Goal: Check status: Check status

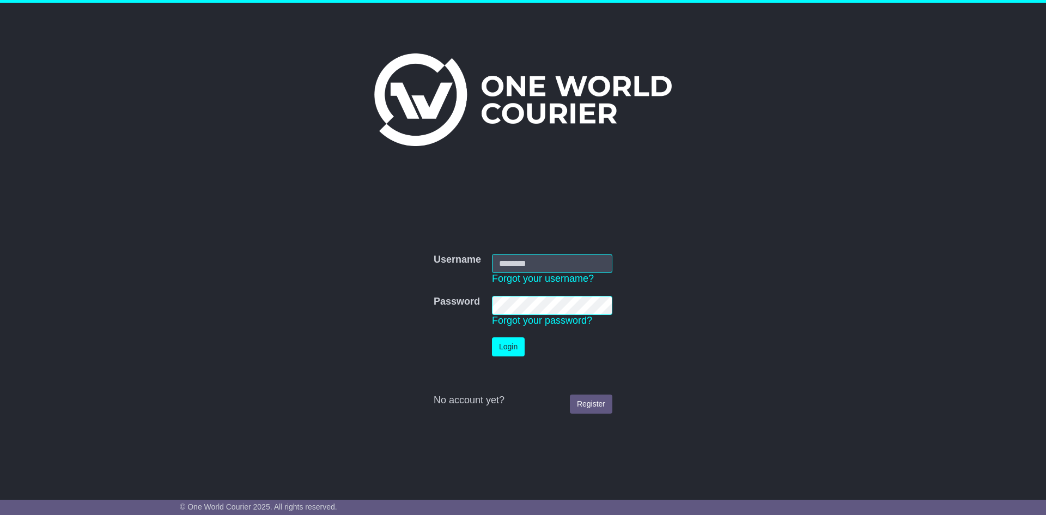
type input "**********"
click at [515, 350] on button "Login" at bounding box center [508, 346] width 33 height 19
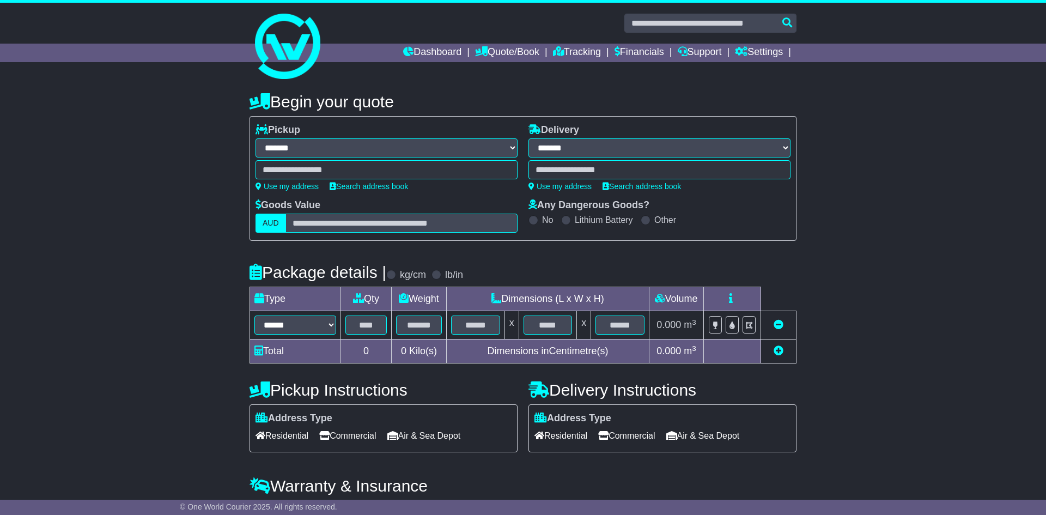
select select "**"
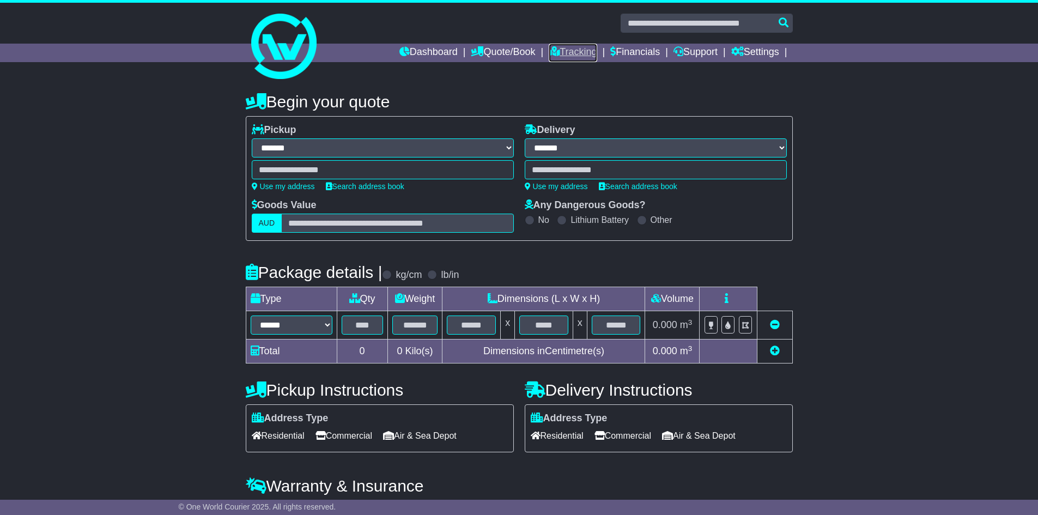
click at [549, 54] on icon at bounding box center [554, 51] width 11 height 10
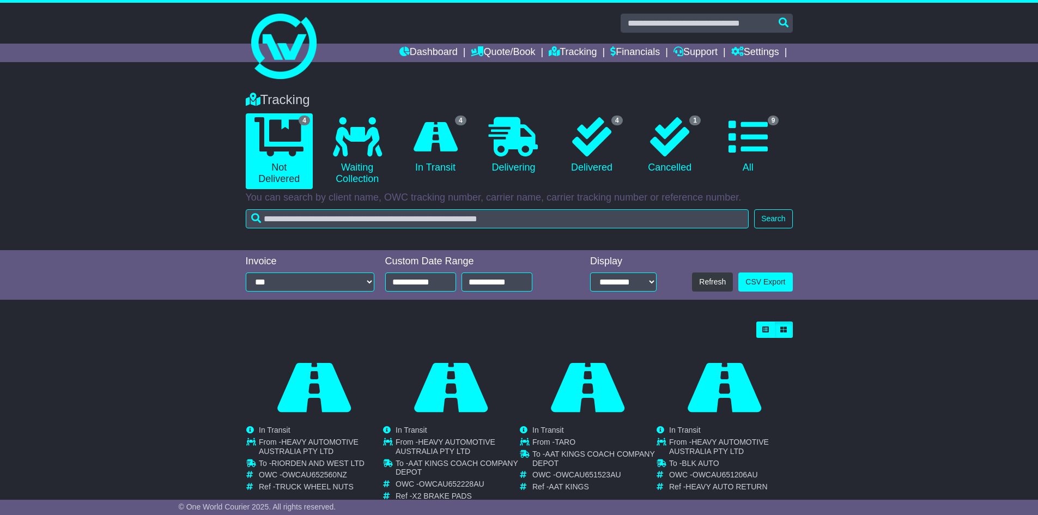
scroll to position [33, 0]
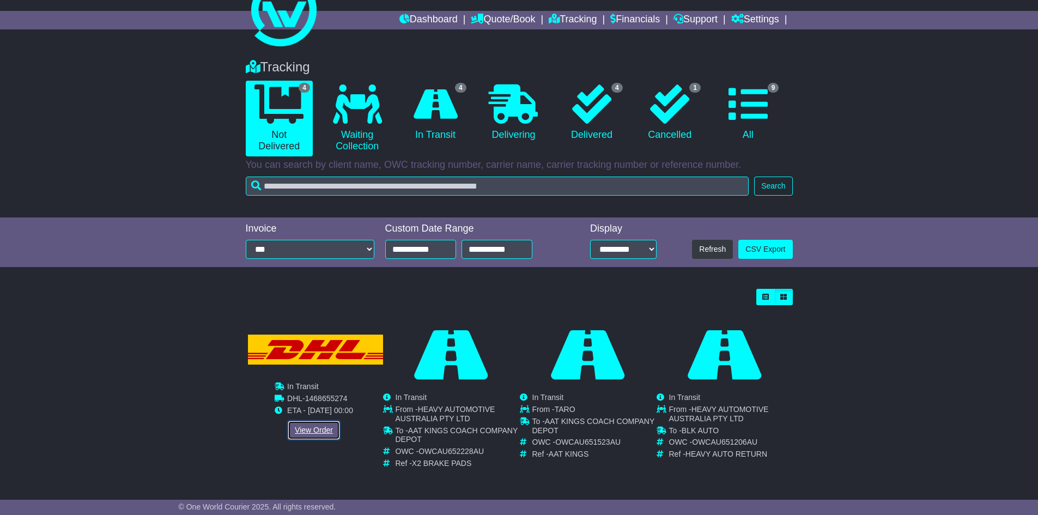
click at [309, 428] on link "View Order" at bounding box center [314, 430] width 52 height 19
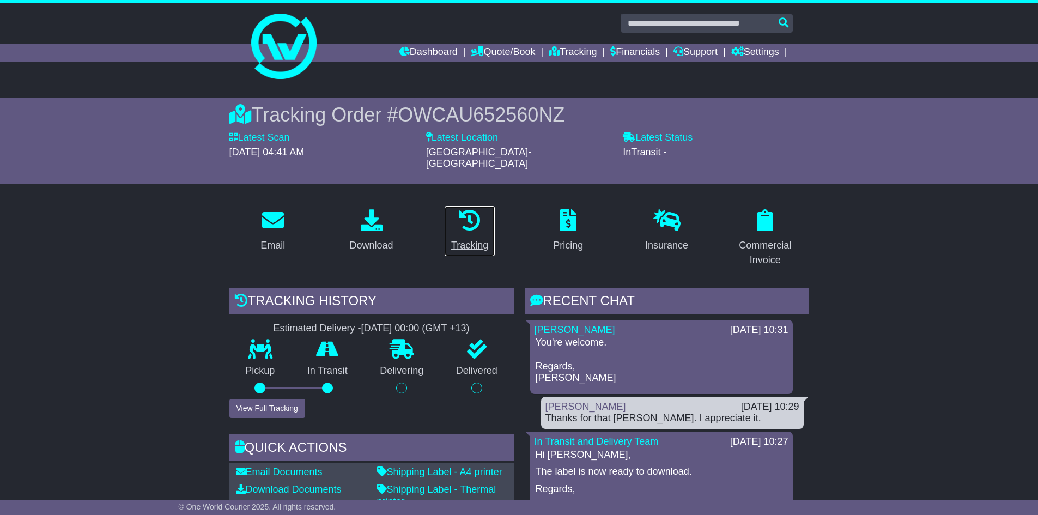
click at [467, 209] on icon at bounding box center [470, 220] width 22 height 22
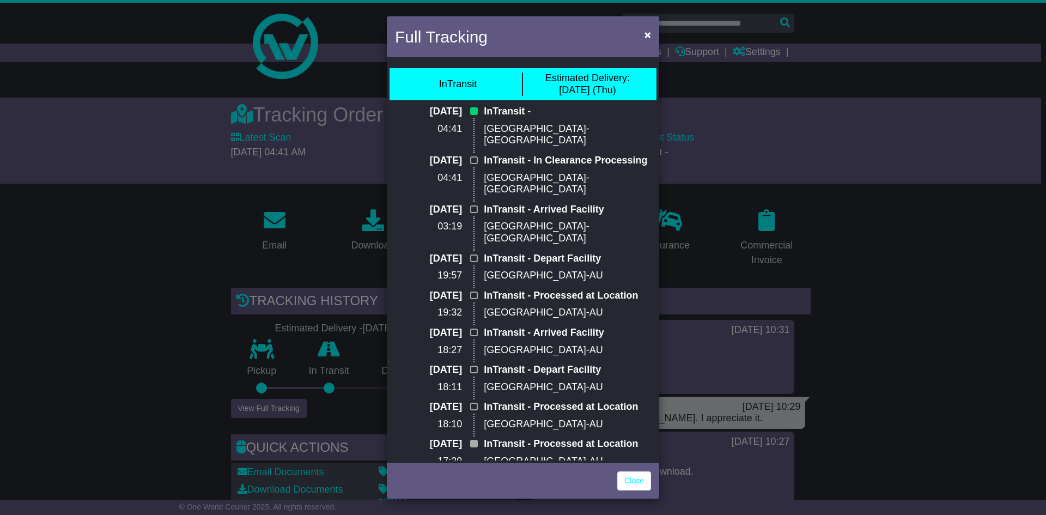
click at [531, 126] on p "Auckland-NZ" at bounding box center [567, 134] width 167 height 23
click at [534, 155] on p "InTransit - In Clearance Processing" at bounding box center [567, 161] width 167 height 12
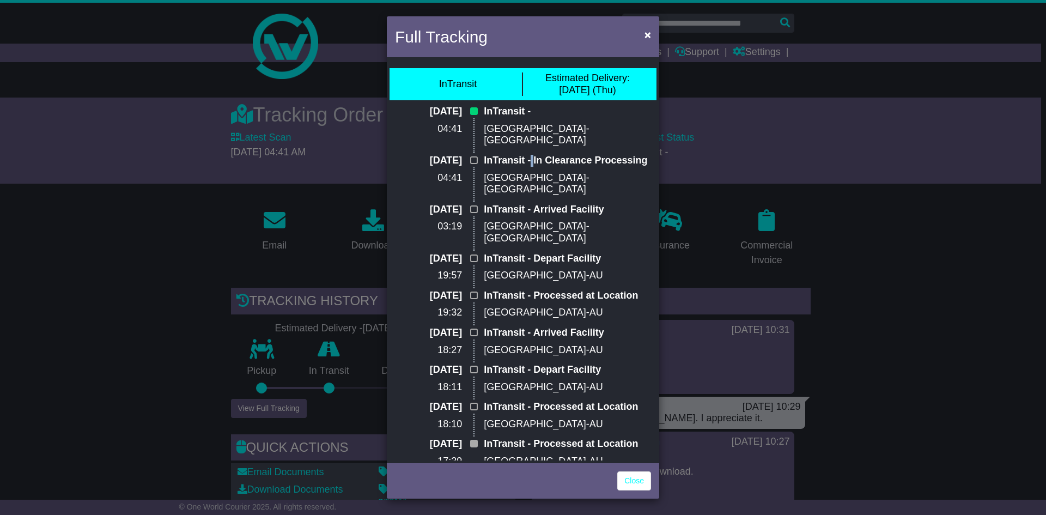
click at [534, 155] on p "InTransit - In Clearance Processing" at bounding box center [567, 161] width 167 height 12
click at [524, 188] on div "InTransit - In Clearance Processing Auckland-NZ" at bounding box center [567, 179] width 178 height 49
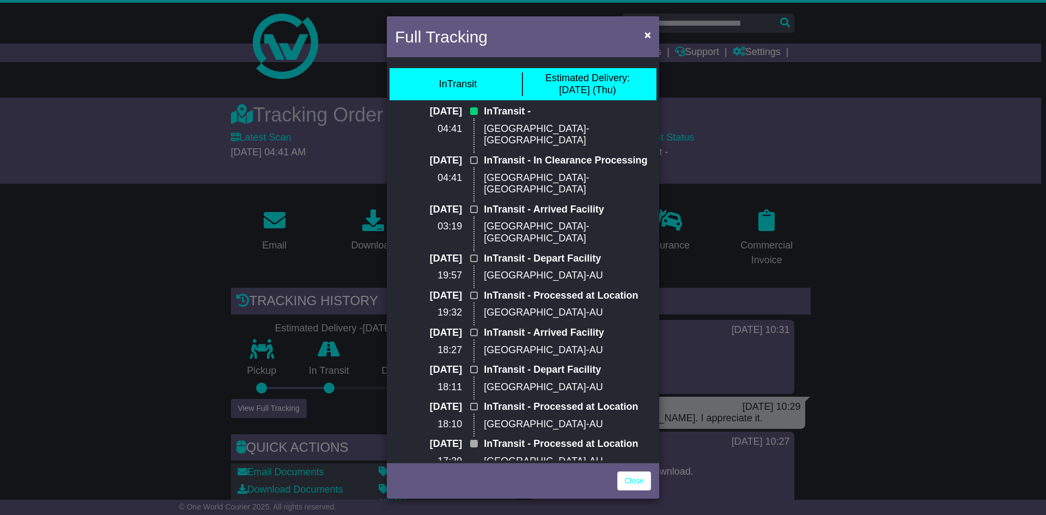
click at [524, 204] on p "InTransit - Arrived Facility" at bounding box center [567, 210] width 167 height 12
click at [646, 32] on span "×" at bounding box center [647, 34] width 7 height 13
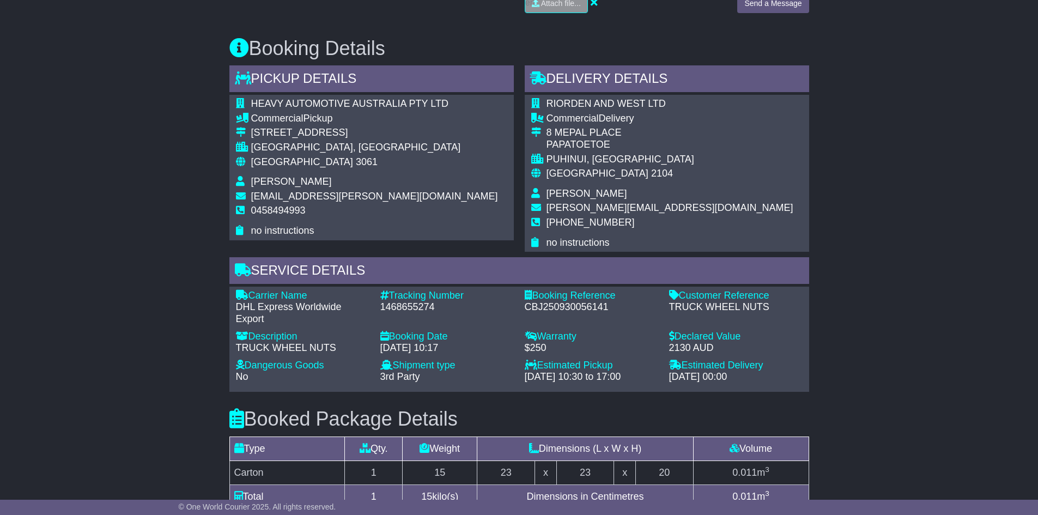
scroll to position [599, 0]
click at [411, 301] on div "1468655274" at bounding box center [446, 307] width 133 height 12
copy div "1468655274"
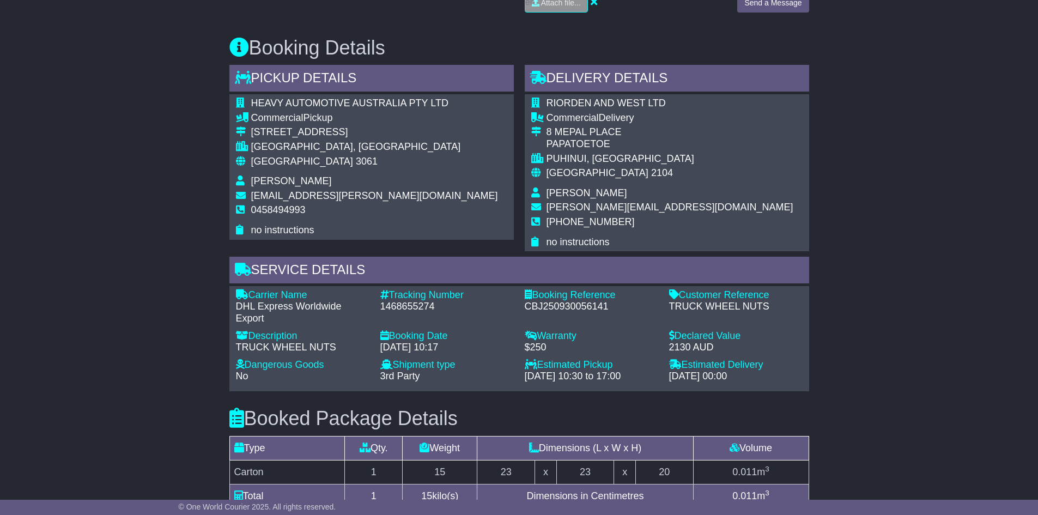
click at [582, 187] on td "DAVE WEST" at bounding box center [669, 194] width 247 height 15
drag, startPoint x: 570, startPoint y: 197, endPoint x: 581, endPoint y: 200, distance: 11.2
click at [581, 202] on span "DAVE@RWTRANS.COM.NZ" at bounding box center [669, 207] width 247 height 11
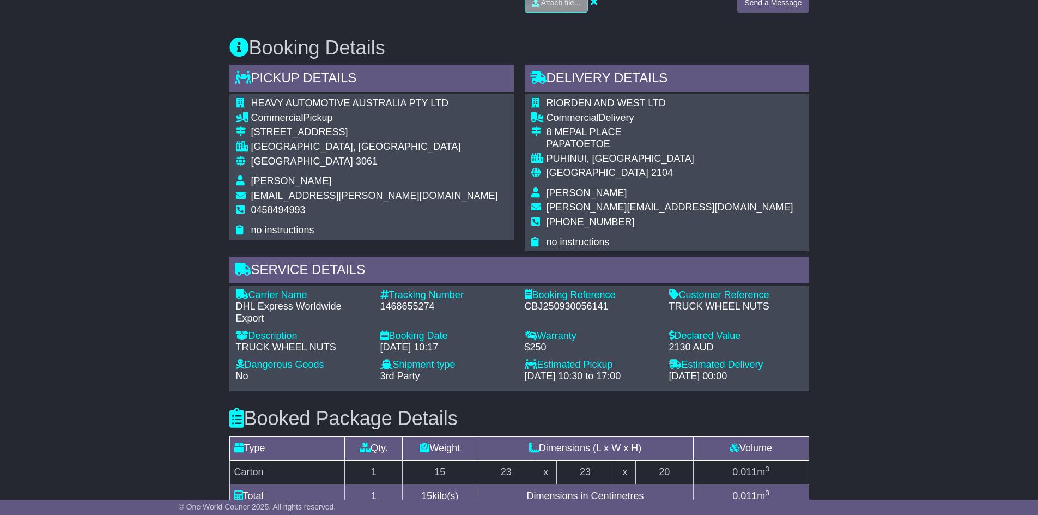
click at [576, 202] on span "DAVE@RWTRANS.COM.NZ" at bounding box center [669, 207] width 247 height 11
click at [562, 202] on span "DAVE@RWTRANS.COM.NZ" at bounding box center [669, 207] width 247 height 11
click at [571, 202] on span "DAVE@RWTRANS.COM.NZ" at bounding box center [669, 207] width 247 height 11
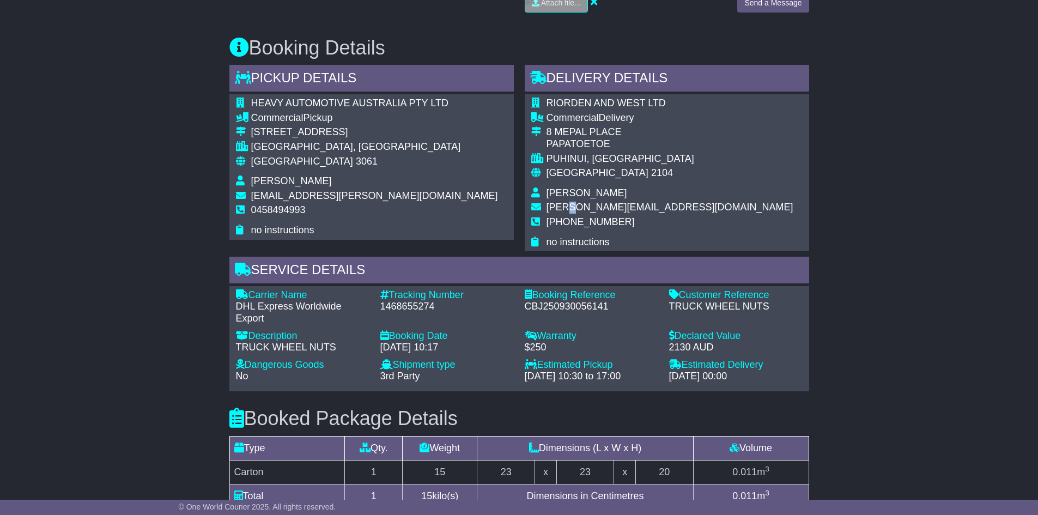
click at [571, 202] on span "DAVE@RWTRANS.COM.NZ" at bounding box center [669, 207] width 247 height 11
click at [588, 202] on span "DAVE@RWTRANS.COM.NZ" at bounding box center [669, 207] width 247 height 11
click at [579, 202] on span "DAVE@RWTRANS.COM.NZ" at bounding box center [669, 207] width 247 height 11
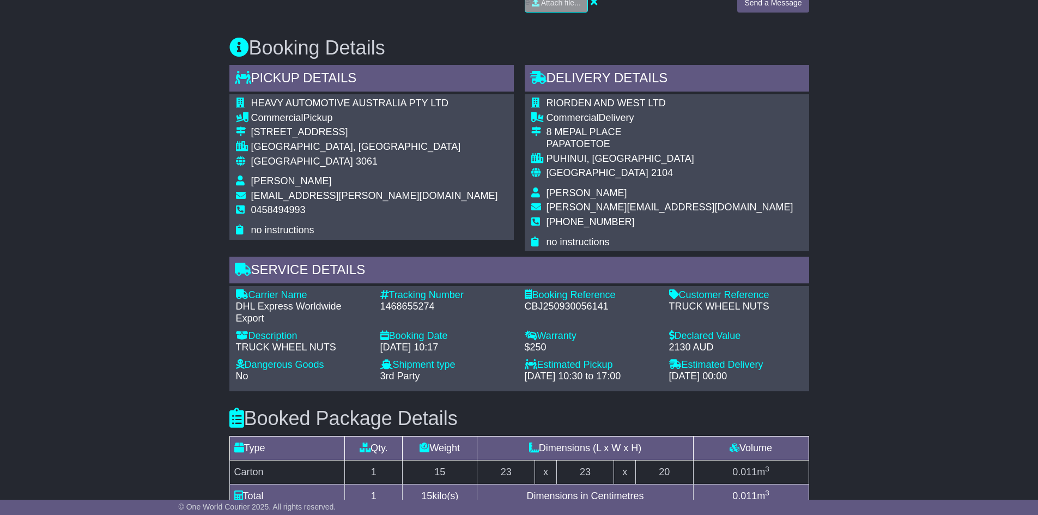
click at [570, 202] on span "DAVE@RWTRANS.COM.NZ" at bounding box center [669, 207] width 247 height 11
click at [573, 202] on span "DAVE@RWTRANS.COM.NZ" at bounding box center [669, 207] width 247 height 11
click at [557, 202] on span "DAVE@RWTRANS.COM.NZ" at bounding box center [669, 207] width 247 height 11
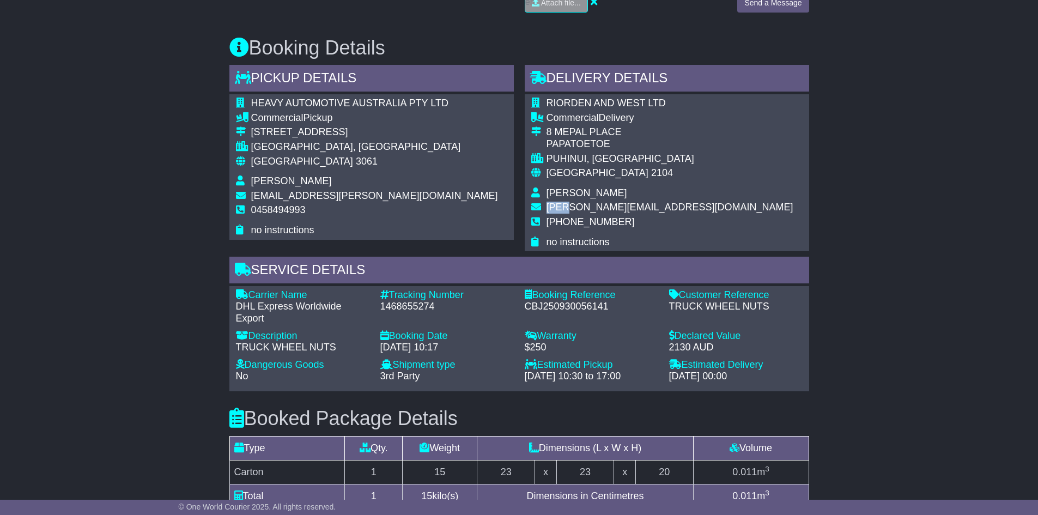
click at [574, 202] on span "DAVE@RWTRANS.COM.NZ" at bounding box center [669, 207] width 247 height 11
click at [592, 202] on span "DAVE@RWTRANS.COM.NZ" at bounding box center [669, 207] width 247 height 11
click at [580, 202] on span "DAVE@RWTRANS.COM.NZ" at bounding box center [669, 207] width 247 height 11
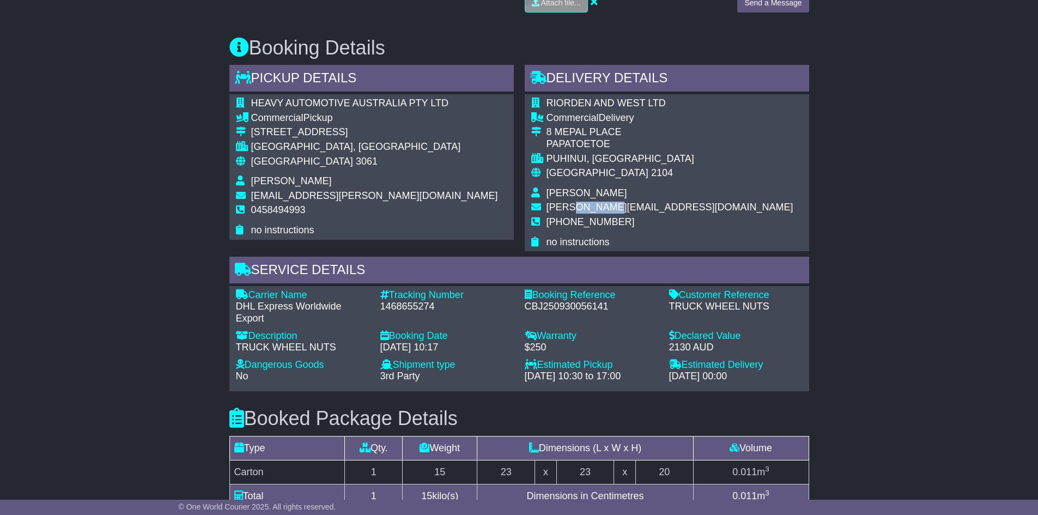
click at [578, 202] on span "DAVE@RWTRANS.COM.NZ" at bounding box center [669, 207] width 247 height 11
click at [574, 202] on span "DAVE@RWTRANS.COM.NZ" at bounding box center [669, 207] width 247 height 11
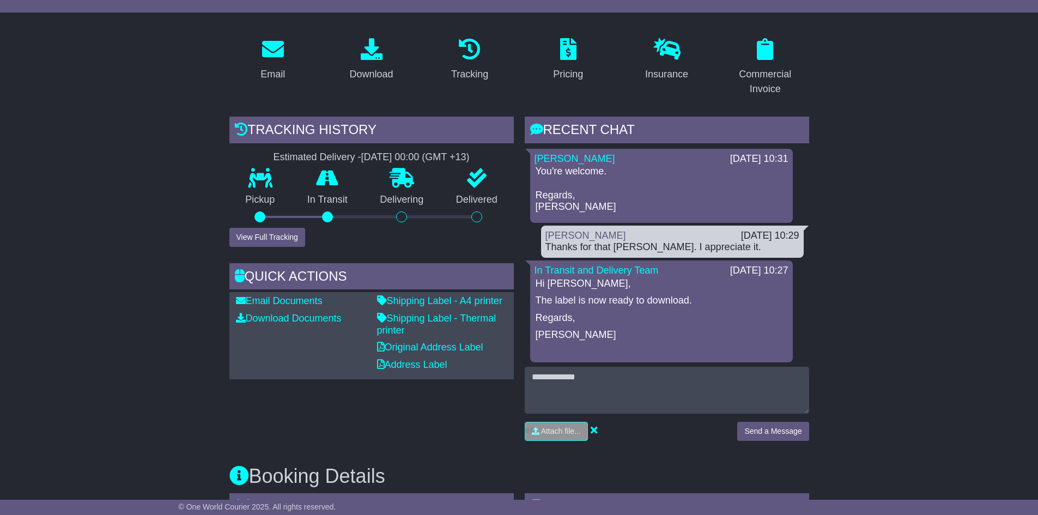
scroll to position [163, 0]
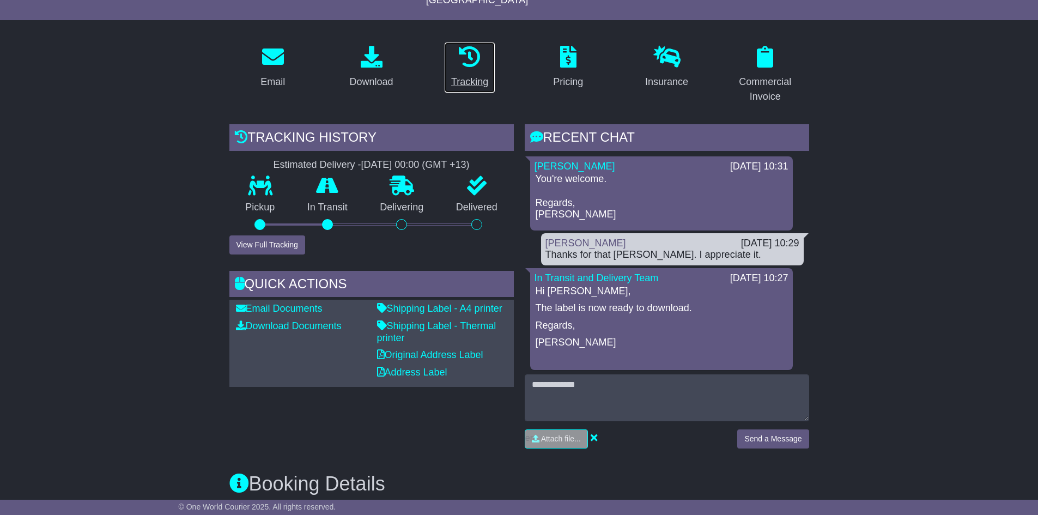
click at [463, 51] on icon at bounding box center [470, 57] width 22 height 22
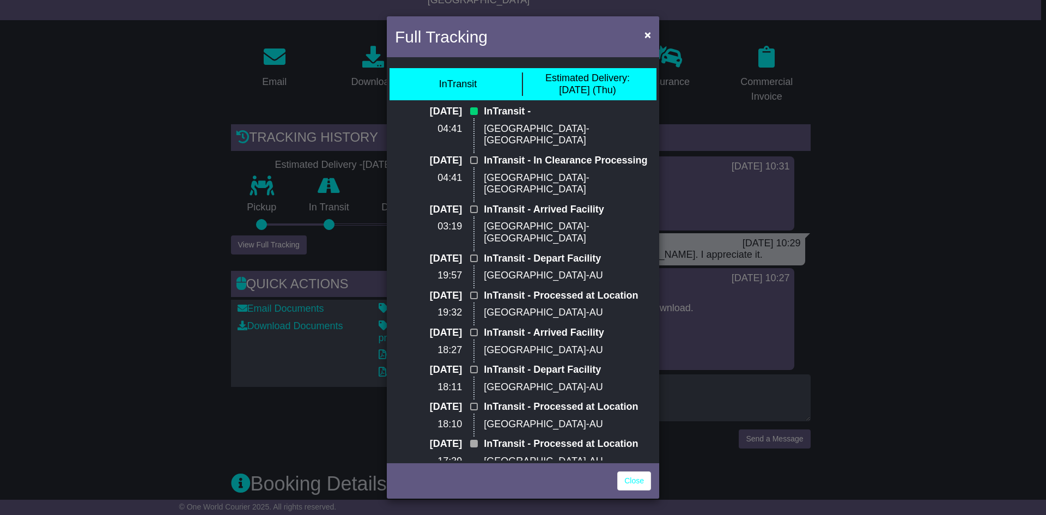
click at [507, 124] on p "Auckland-NZ" at bounding box center [567, 134] width 167 height 23
click at [649, 31] on span "×" at bounding box center [647, 34] width 7 height 13
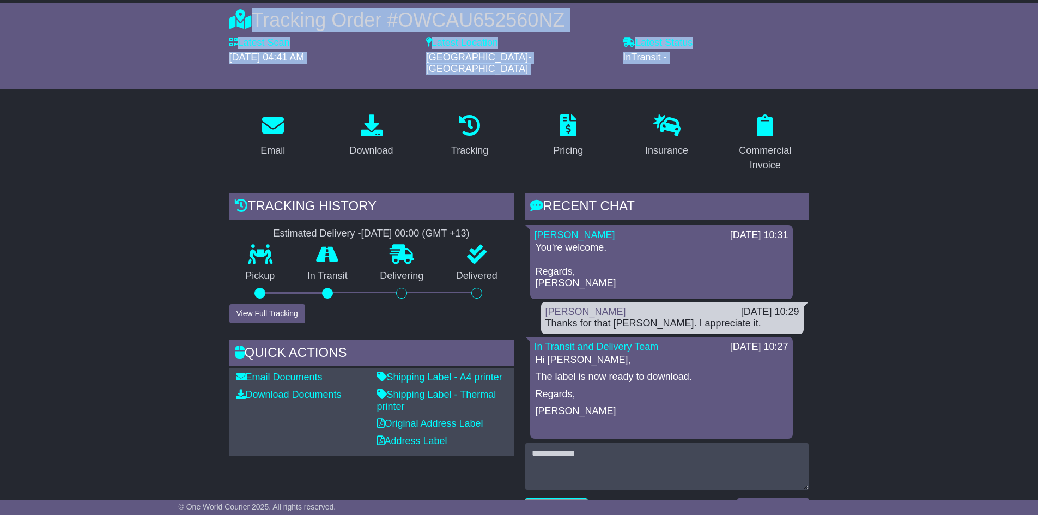
scroll to position [0, 0]
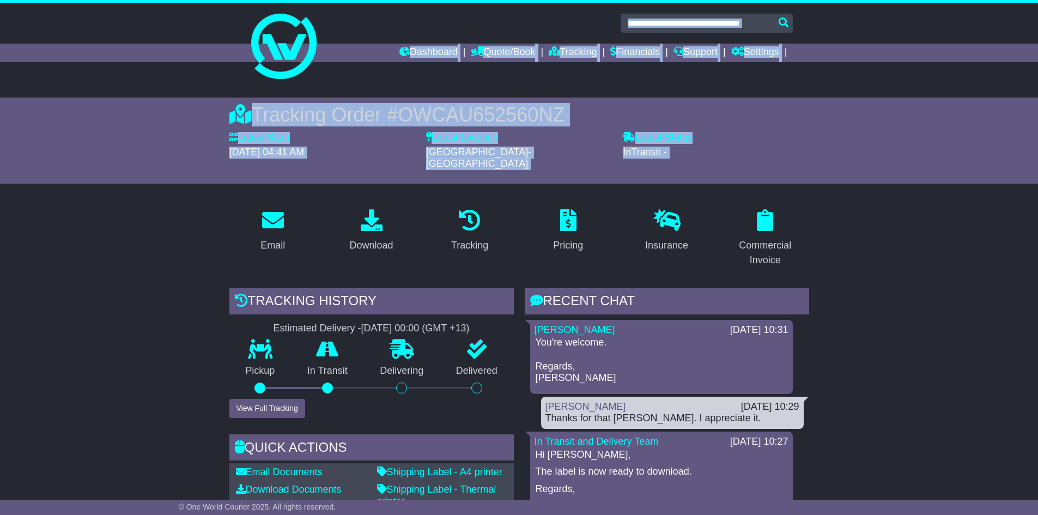
drag, startPoint x: 522, startPoint y: 102, endPoint x: 190, endPoint y: -11, distance: 350.9
click at [190, 0] on html "Lachlan.prillwitz@heavyauto.com.au Logout Lachlan Prillwitz Lachlan.prillwitz@h…" at bounding box center [519, 257] width 1038 height 515
